Goal: Complete application form: Complete application form

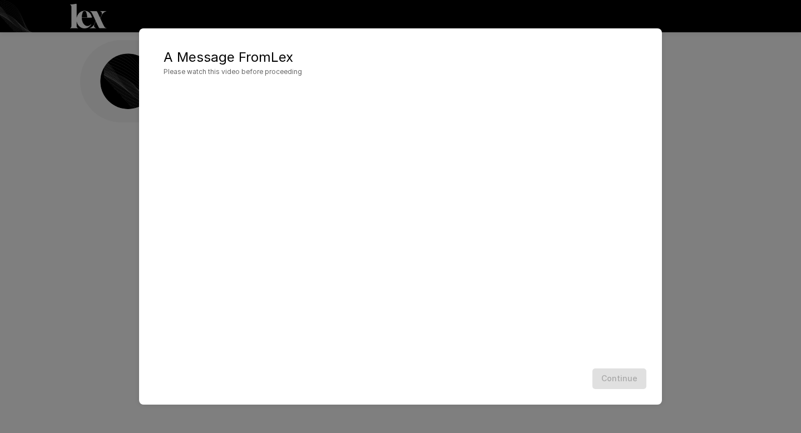
click at [623, 382] on div "Continue" at bounding box center [400, 378] width 501 height 29
click at [613, 373] on button "Continue" at bounding box center [620, 378] width 54 height 21
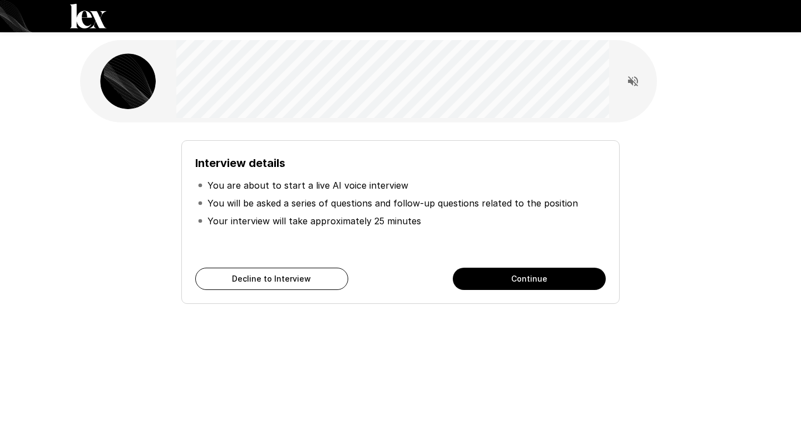
click at [465, 279] on button "Continue" at bounding box center [529, 279] width 153 height 22
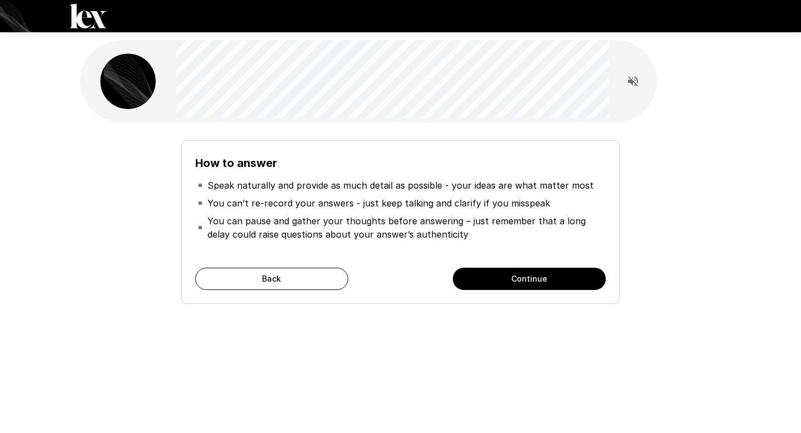
click at [475, 282] on button "Continue" at bounding box center [529, 279] width 153 height 22
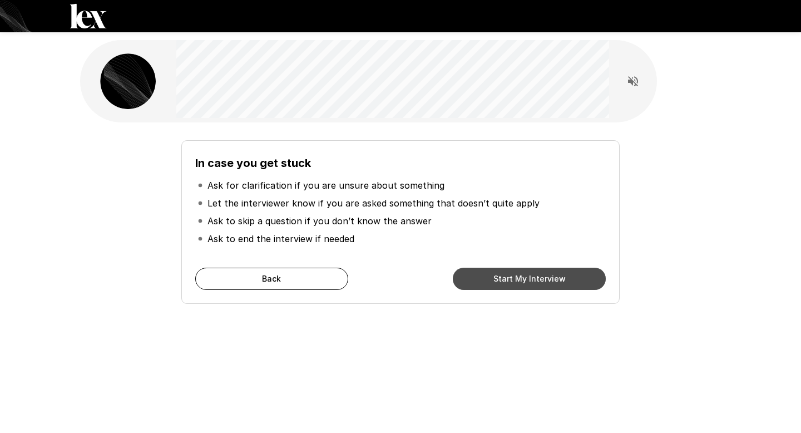
click at [475, 282] on button "Start My Interview" at bounding box center [529, 279] width 153 height 22
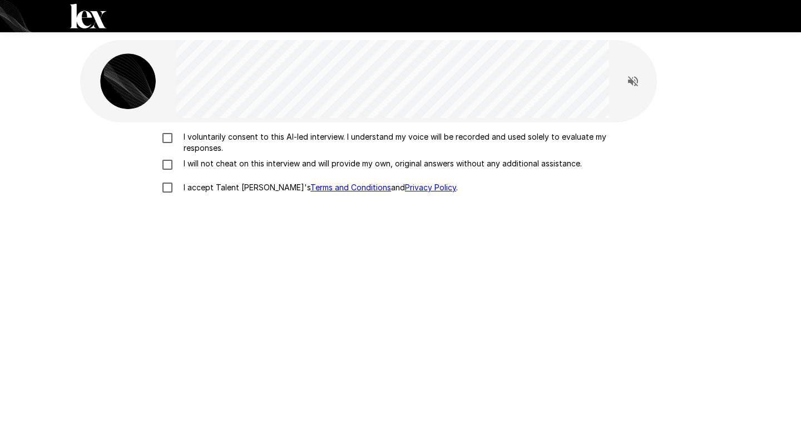
click at [400, 133] on p "I voluntarily consent to this AI-led interview. I understand my voice will be r…" at bounding box center [412, 142] width 466 height 22
click at [377, 164] on p "I will not cheat on this interview and will provide my own, original answers wi…" at bounding box center [380, 163] width 403 height 11
click at [239, 187] on p "I accept Talent Llama's Terms and Conditions and Privacy Policy ." at bounding box center [318, 187] width 279 height 11
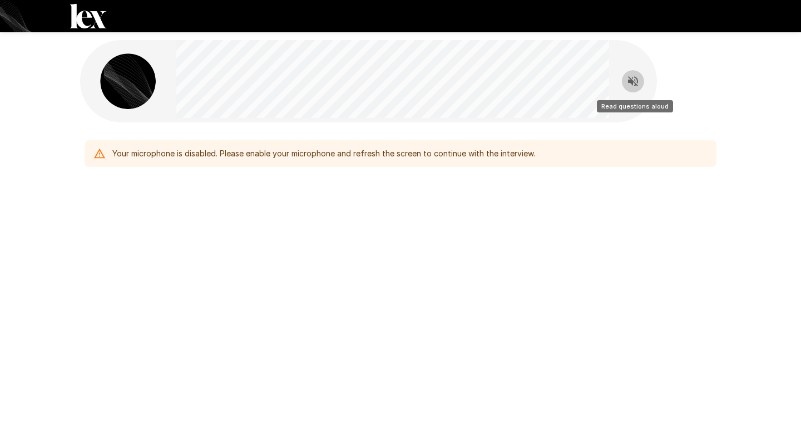
click at [634, 79] on icon "Read questions aloud" at bounding box center [633, 81] width 13 height 13
click at [373, 152] on div "Your microphone is disabled. Please enable your microphone and refresh the scre…" at bounding box center [323, 154] width 423 height 20
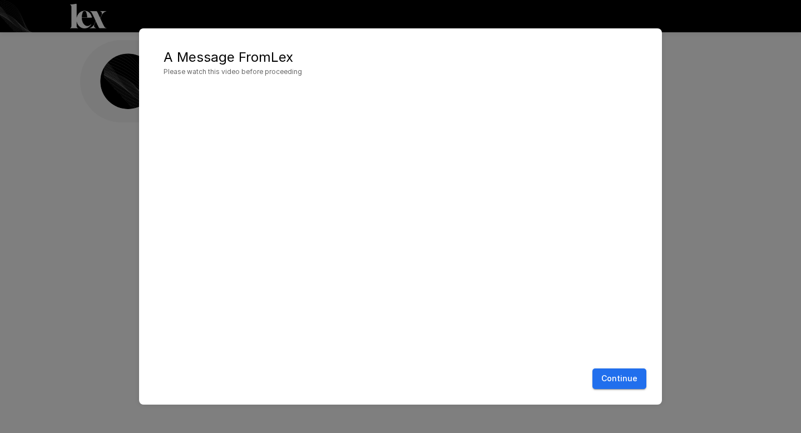
click at [639, 382] on button "Continue" at bounding box center [620, 378] width 54 height 21
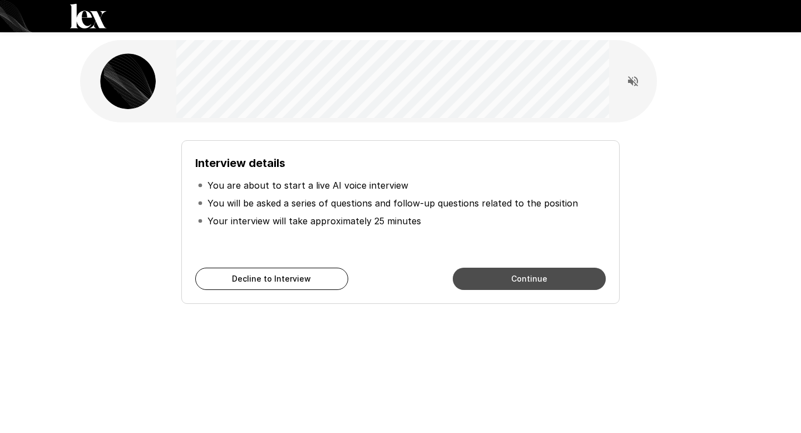
click at [489, 283] on button "Continue" at bounding box center [529, 279] width 153 height 22
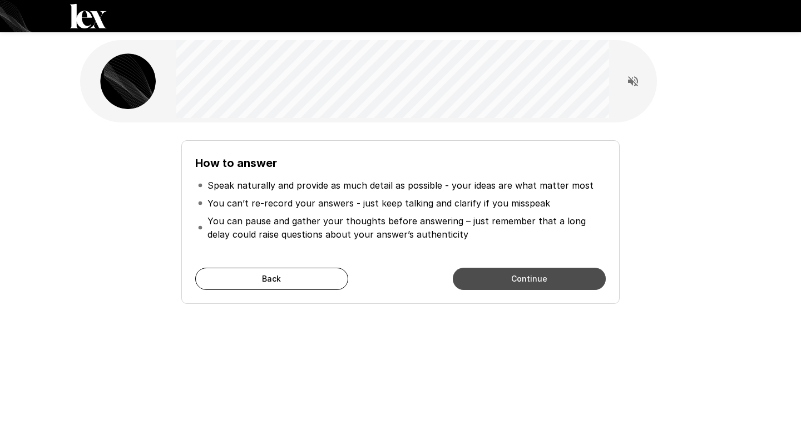
click at [497, 287] on button "Continue" at bounding box center [529, 279] width 153 height 22
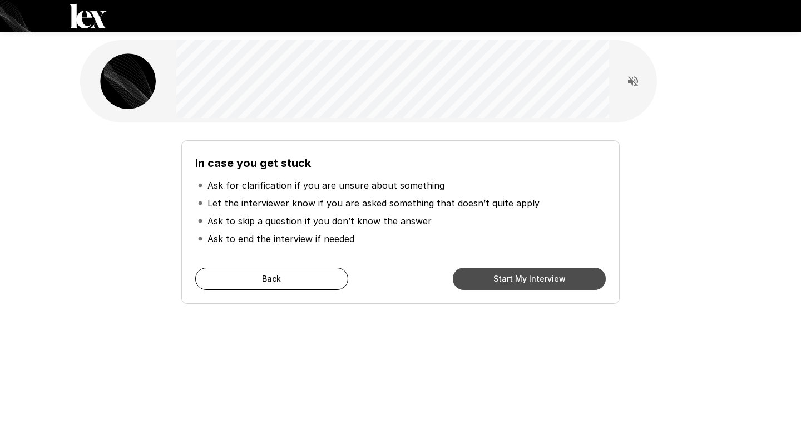
click at [494, 287] on button "Start My Interview" at bounding box center [529, 279] width 153 height 22
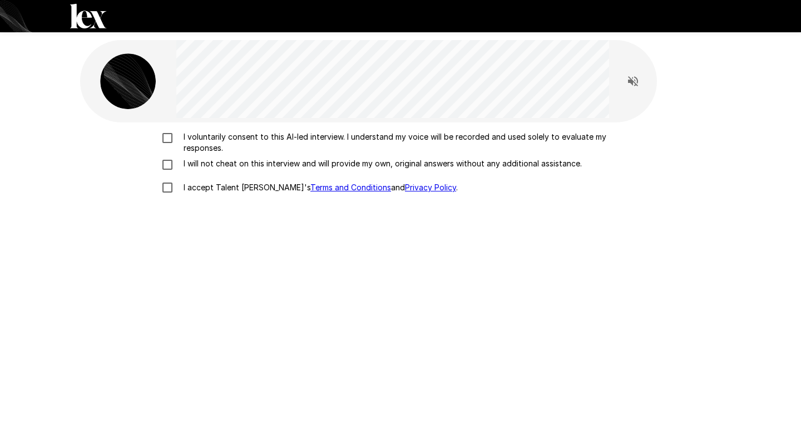
click at [216, 167] on p "I will not cheat on this interview and will provide my own, original answers wi…" at bounding box center [380, 163] width 403 height 11
click at [223, 193] on label "I accept Talent Llama's Terms and Conditions and Privacy Policy ." at bounding box center [401, 187] width 490 height 23
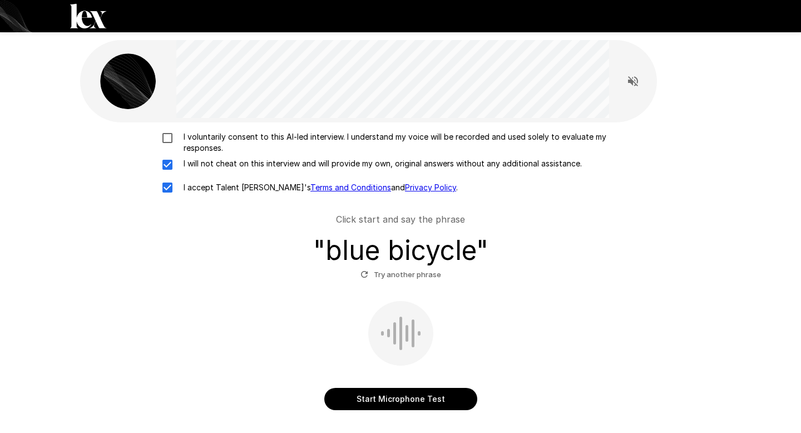
click at [218, 139] on p "I voluntarily consent to this AI-led interview. I understand my voice will be r…" at bounding box center [412, 142] width 466 height 22
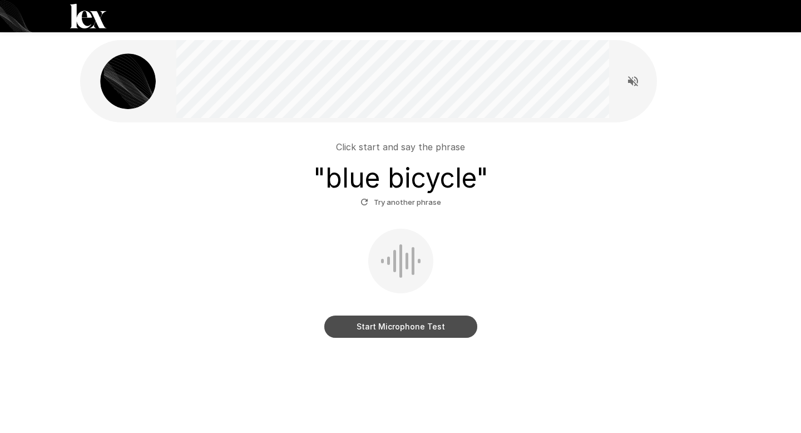
click at [331, 328] on button "Start Microphone Test" at bounding box center [400, 327] width 153 height 22
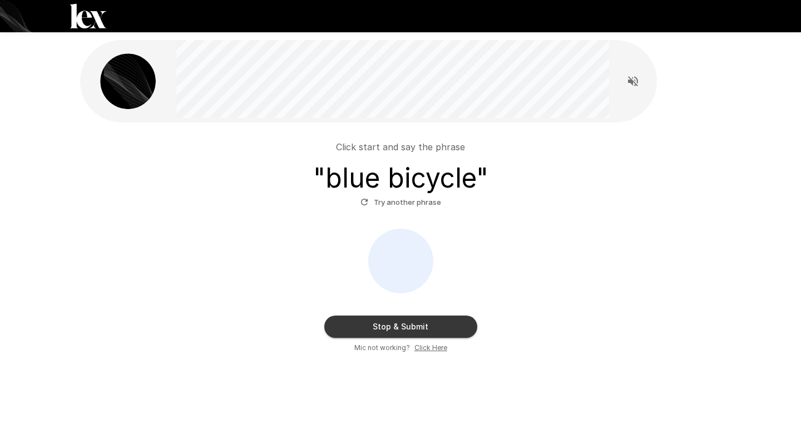
click at [331, 328] on button "Stop & Submit" at bounding box center [400, 327] width 153 height 22
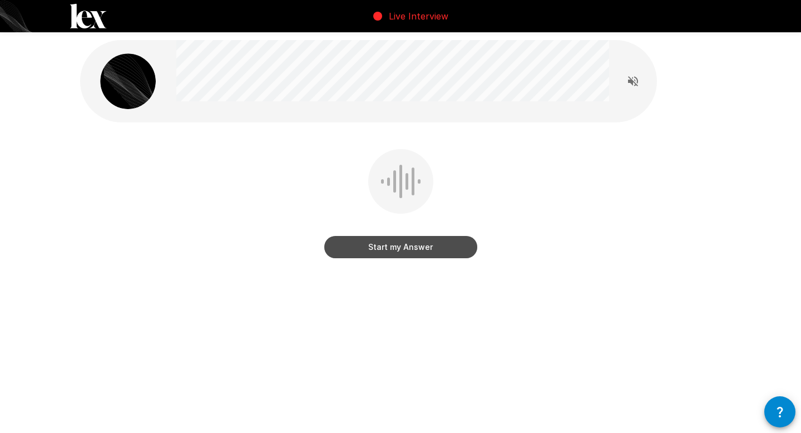
click at [361, 256] on button "Start my Answer" at bounding box center [400, 247] width 153 height 22
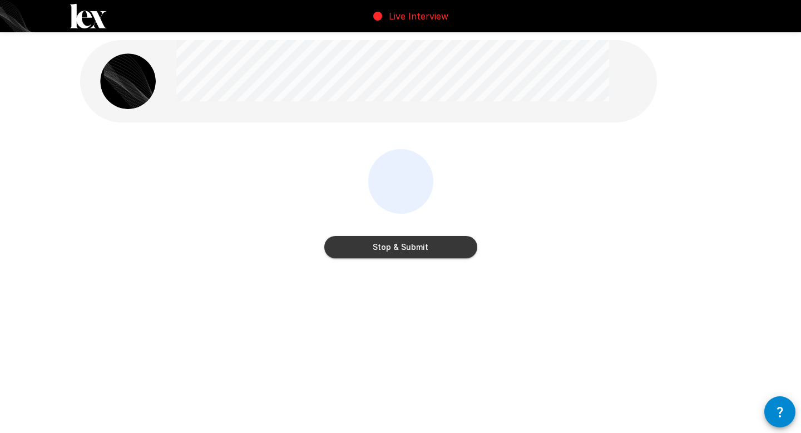
click at [365, 250] on button "Stop & Submit" at bounding box center [400, 247] width 153 height 22
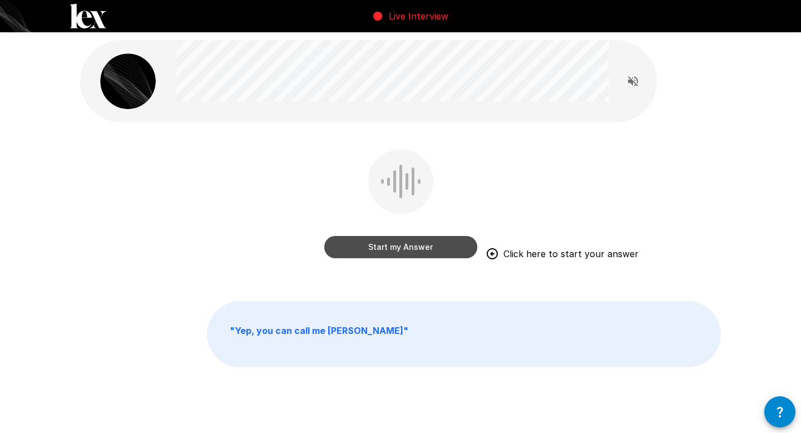
click at [441, 253] on button "Start my Answer" at bounding box center [400, 247] width 153 height 22
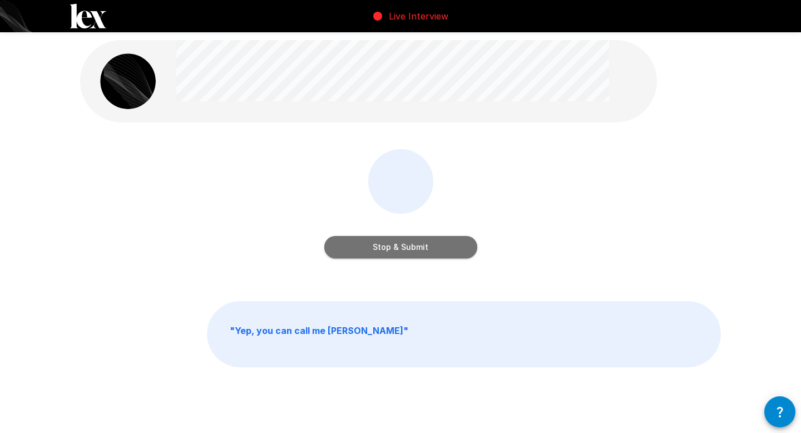
click at [441, 253] on button "Stop & Submit" at bounding box center [400, 247] width 153 height 22
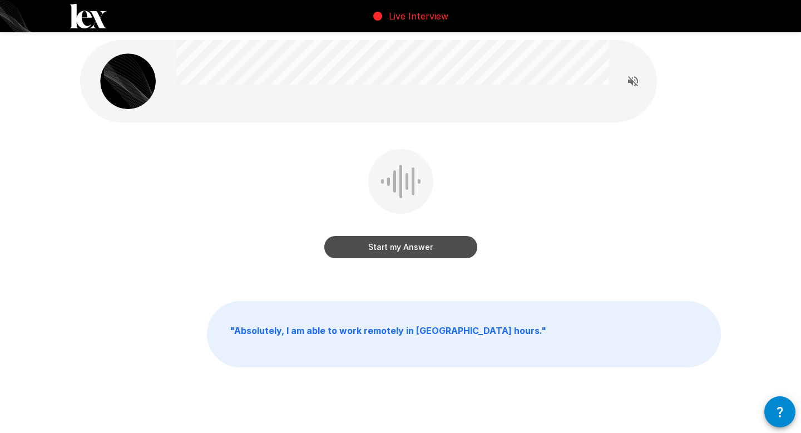
click at [425, 247] on button "Start my Answer" at bounding box center [400, 247] width 153 height 22
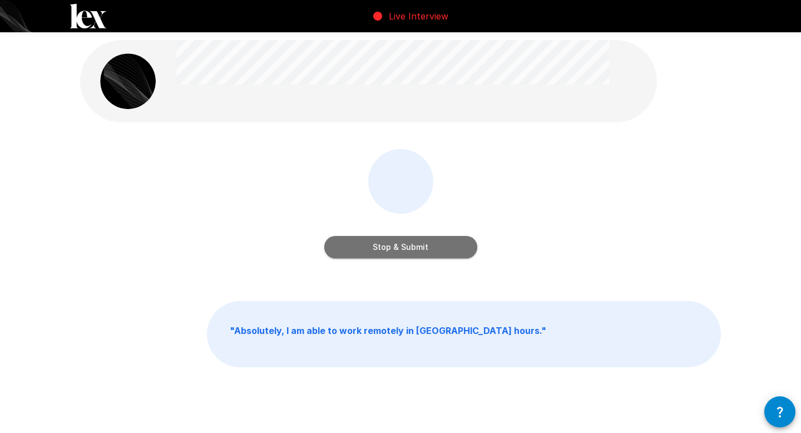
click at [425, 247] on button "Stop & Submit" at bounding box center [400, 247] width 153 height 22
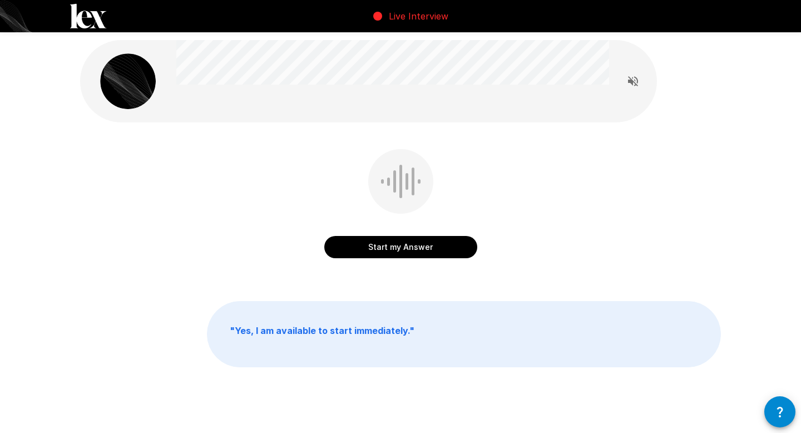
click at [425, 247] on button "Start my Answer" at bounding box center [400, 247] width 153 height 22
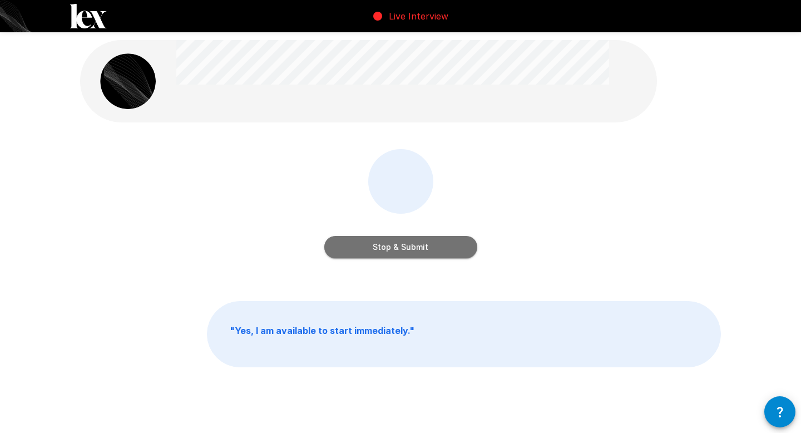
click at [425, 247] on button "Stop & Submit" at bounding box center [400, 247] width 153 height 22
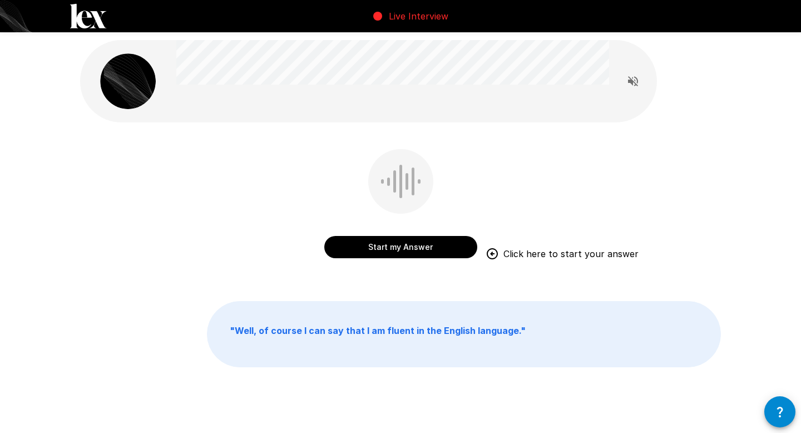
click at [446, 245] on button "Start my Answer" at bounding box center [400, 247] width 153 height 22
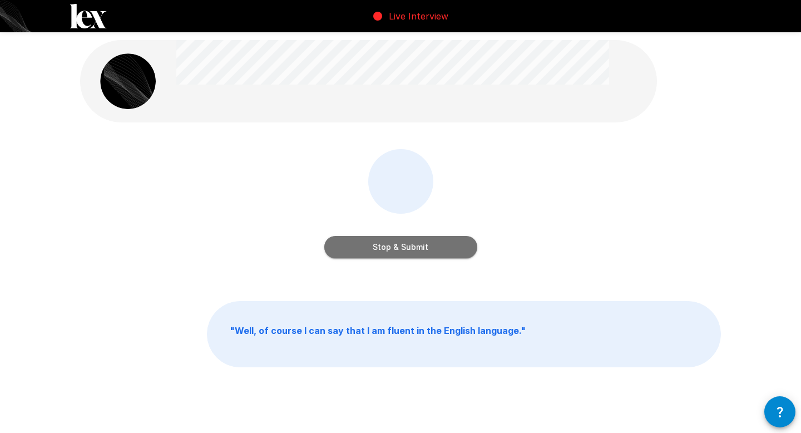
click at [446, 245] on button "Stop & Submit" at bounding box center [400, 247] width 153 height 22
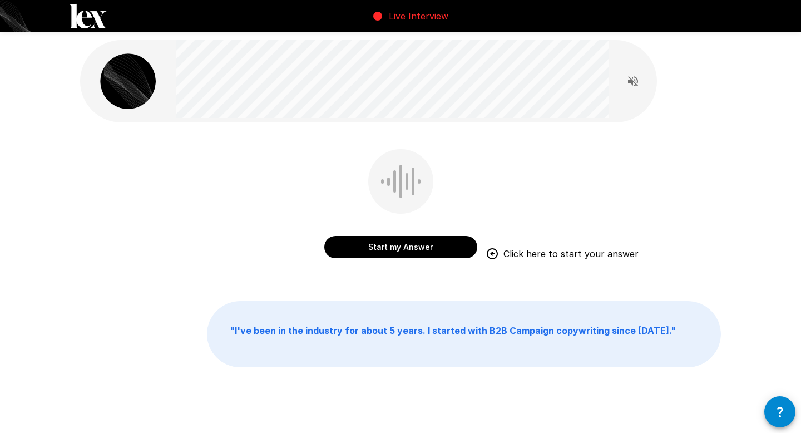
click at [446, 245] on button "Start my Answer" at bounding box center [400, 247] width 153 height 22
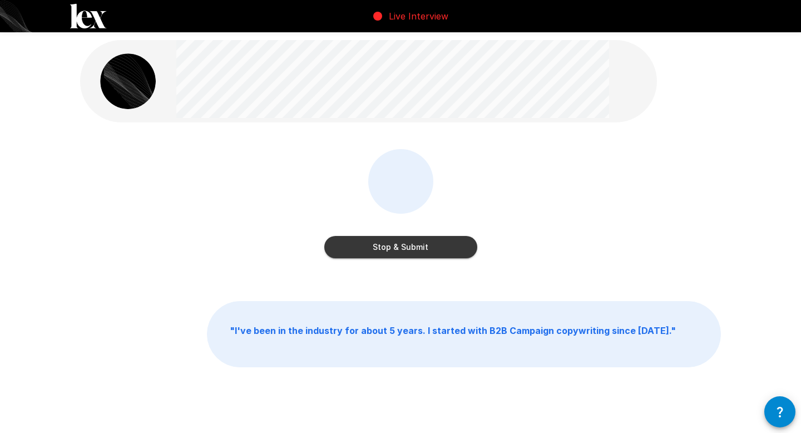
click at [446, 245] on button "Stop & Submit" at bounding box center [400, 247] width 153 height 22
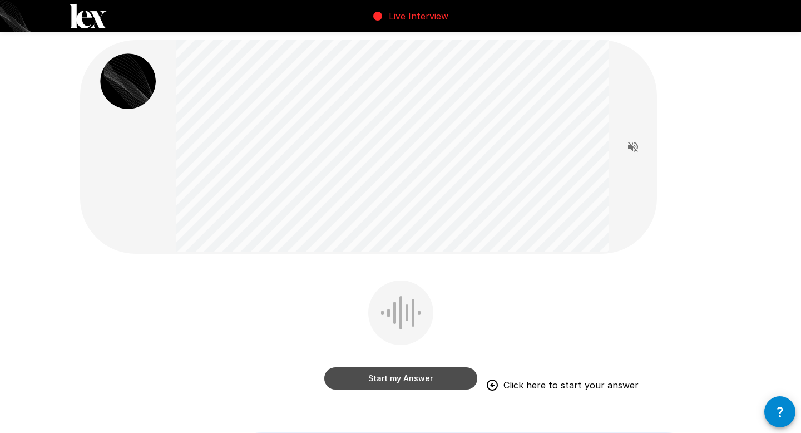
click at [396, 380] on button "Start my Answer" at bounding box center [400, 378] width 153 height 22
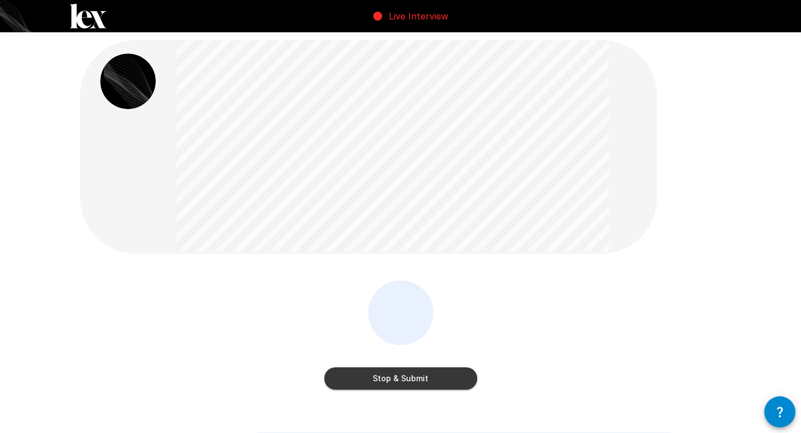
click at [396, 380] on button "Stop & Submit" at bounding box center [400, 378] width 153 height 22
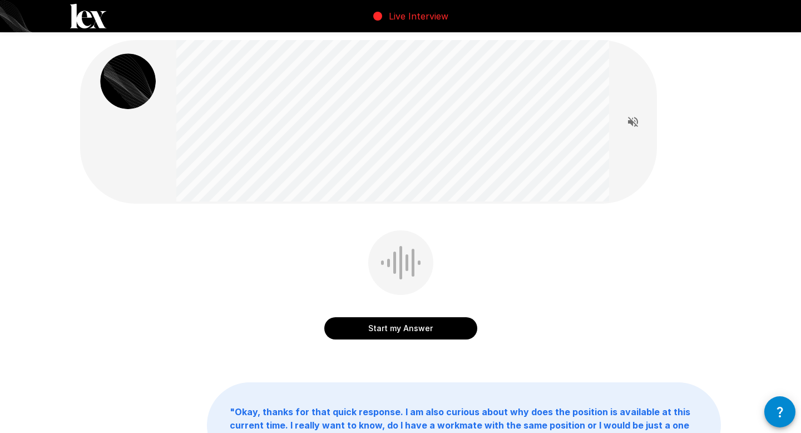
click at [387, 332] on button "Start my Answer" at bounding box center [400, 328] width 153 height 22
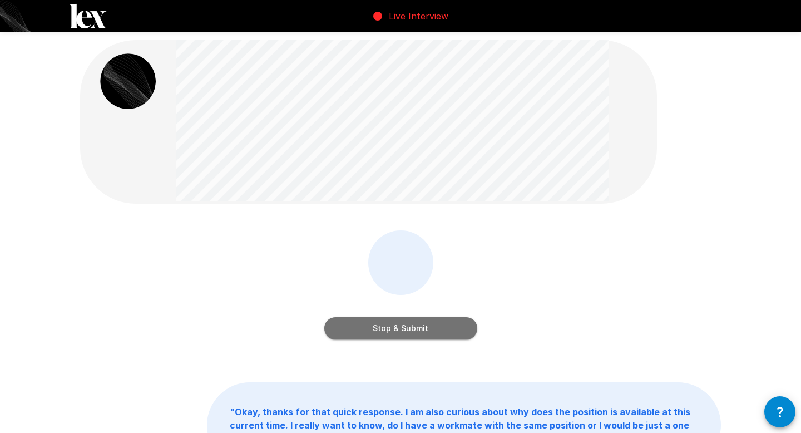
click at [387, 332] on button "Stop & Submit" at bounding box center [400, 328] width 153 height 22
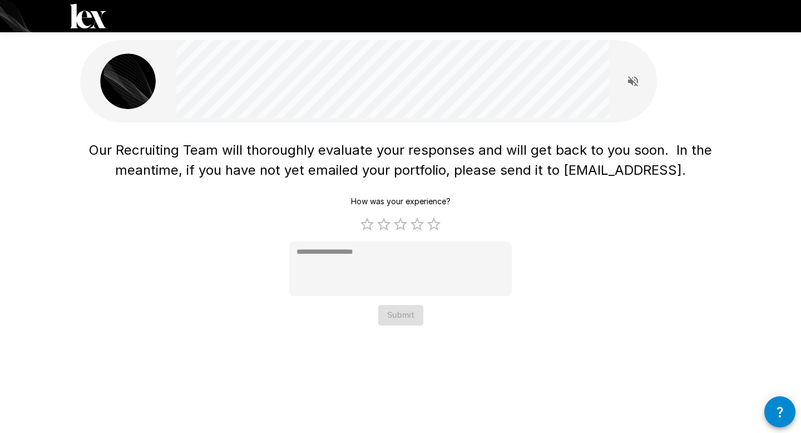
type textarea "*"
